Goal: Find specific page/section: Find specific page/section

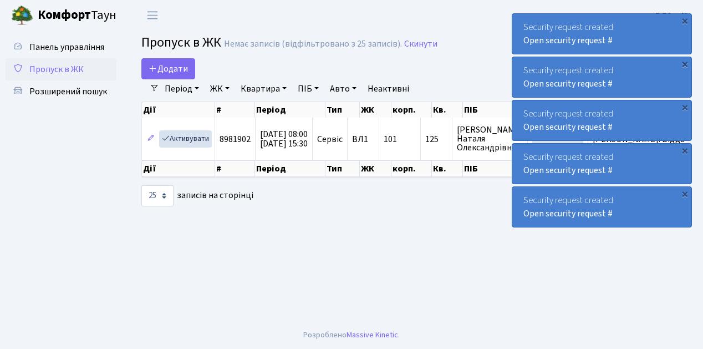
select select "25"
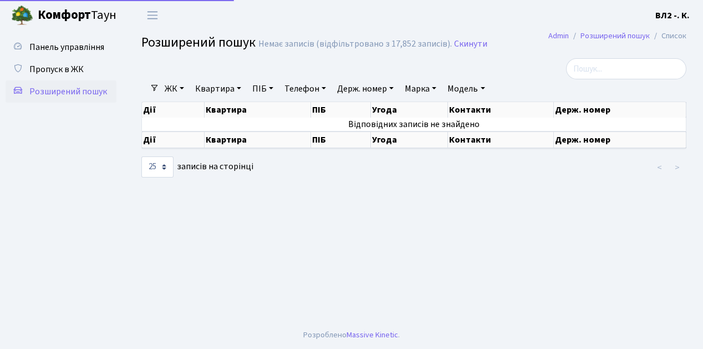
select select "25"
click at [213, 85] on link "Квартира" at bounding box center [218, 88] width 55 height 19
type input "105"
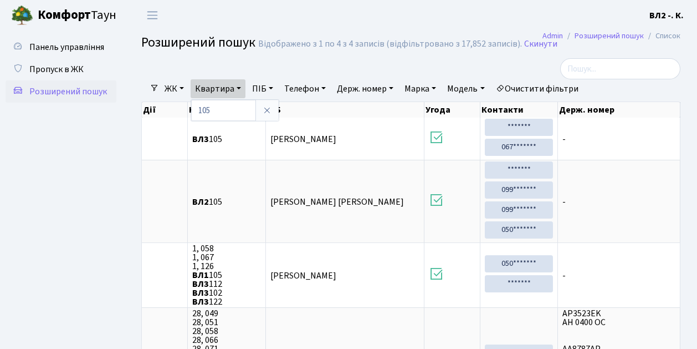
click at [94, 90] on span "Розширений пошук" at bounding box center [68, 91] width 78 height 12
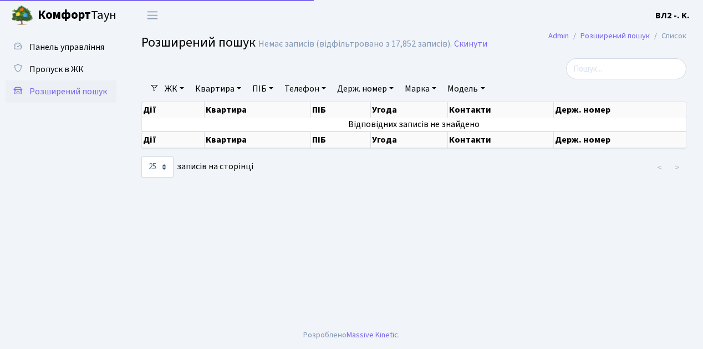
select select "25"
click at [71, 70] on span "Пропуск в ЖК" at bounding box center [56, 69] width 54 height 12
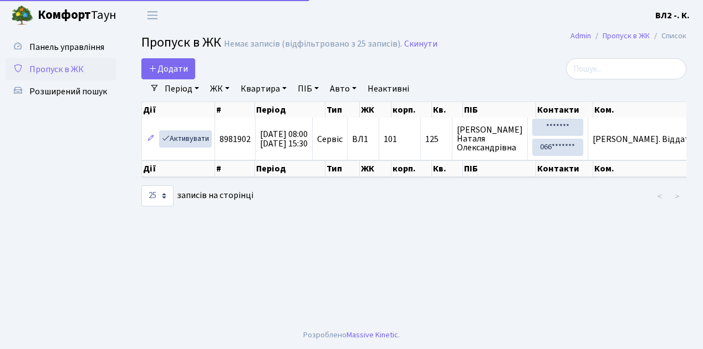
select select "25"
